Goal: Information Seeking & Learning: Learn about a topic

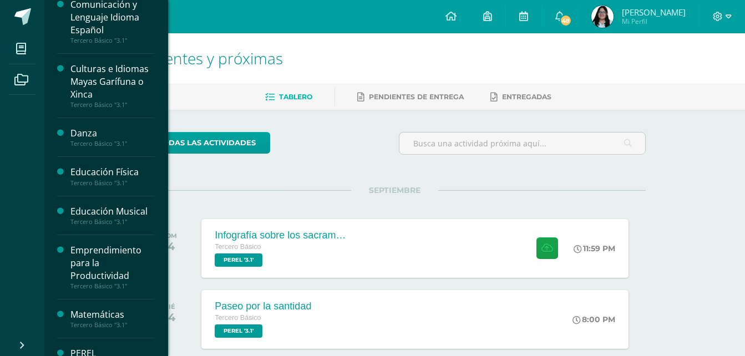
scroll to position [167, 0]
click at [105, 77] on div "Culturas e Idiomas Mayas Garífuna o Xinca" at bounding box center [112, 81] width 84 height 38
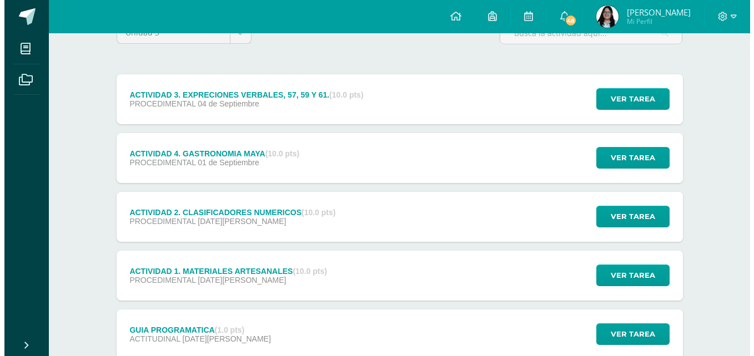
scroll to position [111, 0]
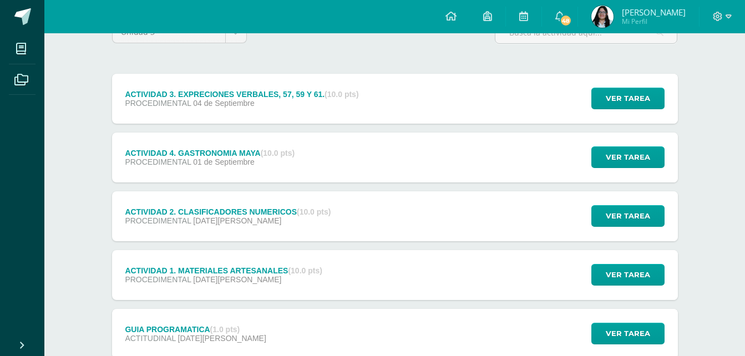
click at [245, 155] on div "ACTIVIDAD 4. GASTRONOMIA MAYA (10.0 pts)" at bounding box center [210, 153] width 170 height 9
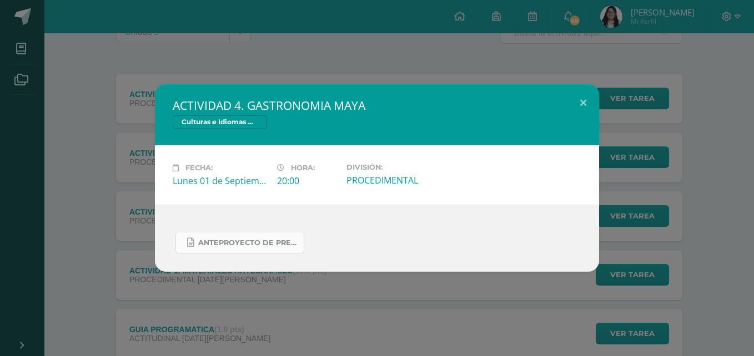
click at [266, 237] on link "Anteproyecto de presentación de gastronomía maya del pueblo maya chortí.docx" at bounding box center [239, 243] width 129 height 22
